Goal: Task Accomplishment & Management: Manage account settings

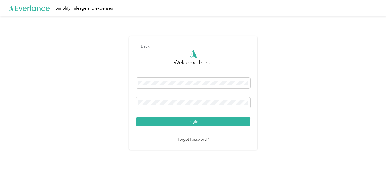
click at [0, 174] on nordpass-portal at bounding box center [0, 174] width 0 height 0
click at [248, 104] on nordpass-icon at bounding box center [248, 104] width 0 height 0
click at [195, 121] on button "Login" at bounding box center [193, 121] width 114 height 9
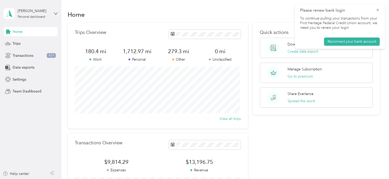
click at [0, 179] on nordpass-portal at bounding box center [0, 179] width 0 height 0
click at [378, 9] on icon at bounding box center [377, 10] width 4 height 5
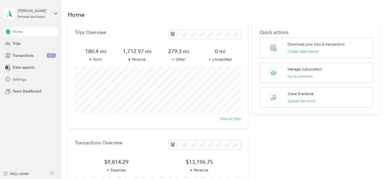
click at [14, 78] on span "Settings" at bounding box center [20, 79] width 14 height 5
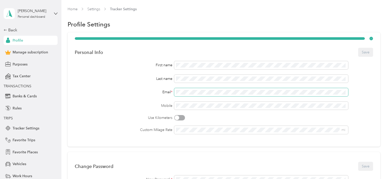
click at [164, 92] on div "Email *" at bounding box center [224, 92] width 298 height 8
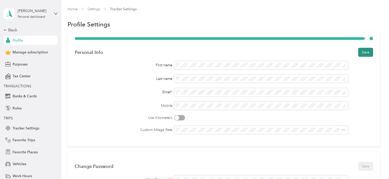
click at [361, 52] on button "Save" at bounding box center [365, 52] width 15 height 9
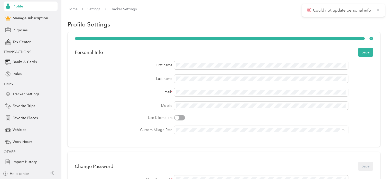
click at [16, 173] on div "Help center" at bounding box center [16, 173] width 26 height 5
